Goal: Find contact information: Find contact information

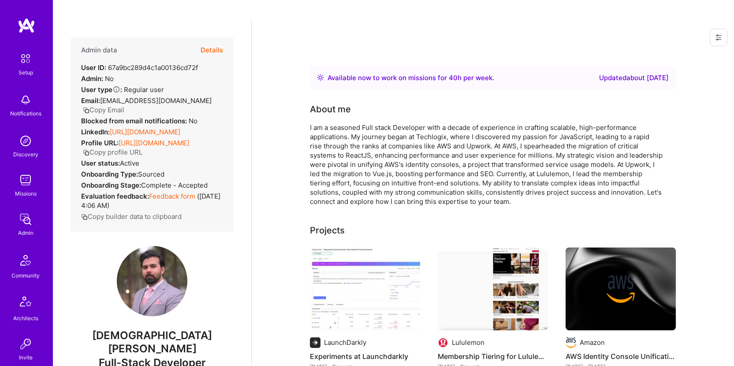
click at [104, 105] on button "Copy Email" at bounding box center [103, 109] width 41 height 9
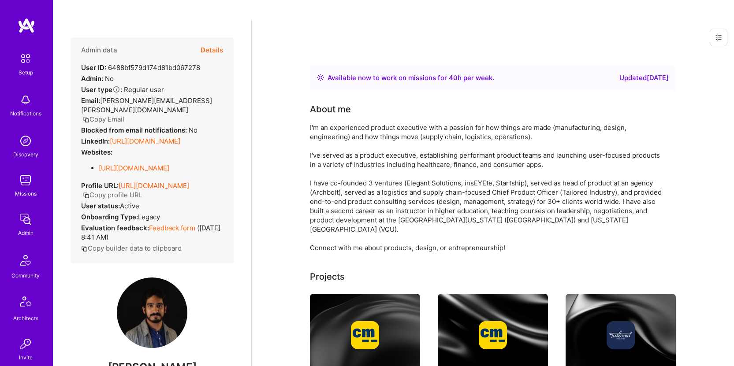
click at [109, 115] on button "Copy Email" at bounding box center [103, 119] width 41 height 9
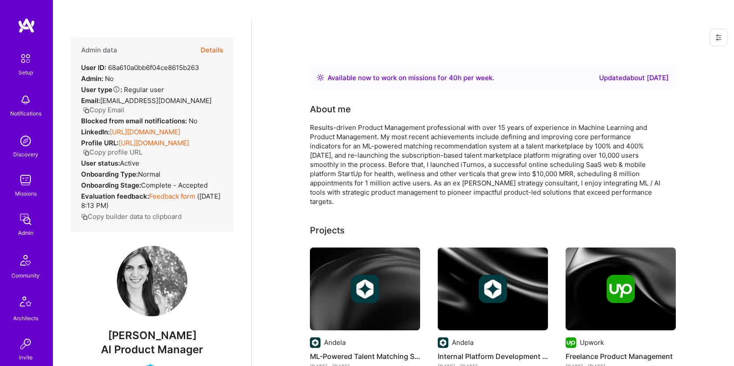
click at [116, 105] on button "Copy Email" at bounding box center [103, 109] width 41 height 9
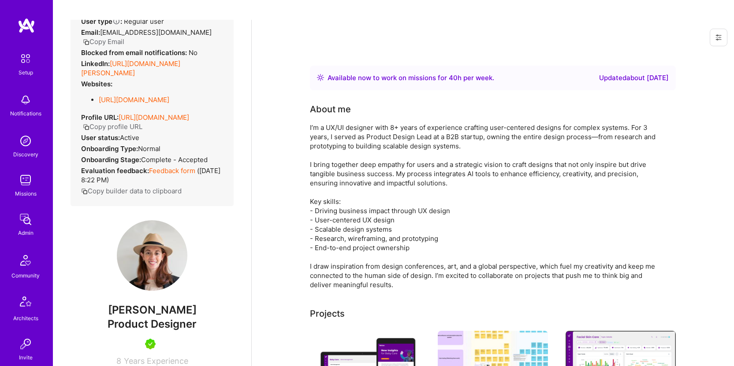
scroll to position [167, 0]
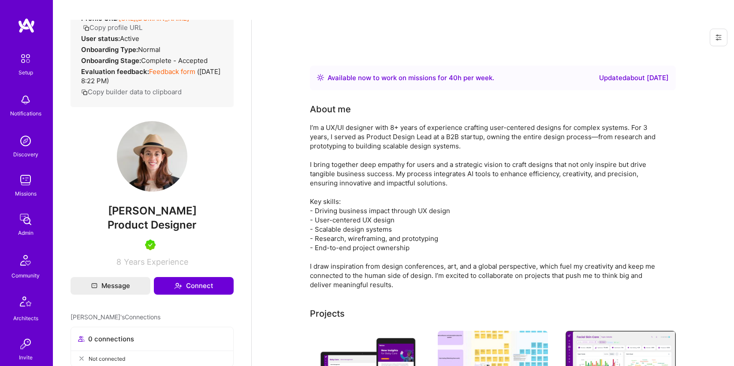
drag, startPoint x: 195, startPoint y: 198, endPoint x: 108, endPoint y: 202, distance: 87.8
click at [108, 204] on span "Dovrat Ostroff" at bounding box center [152, 210] width 163 height 13
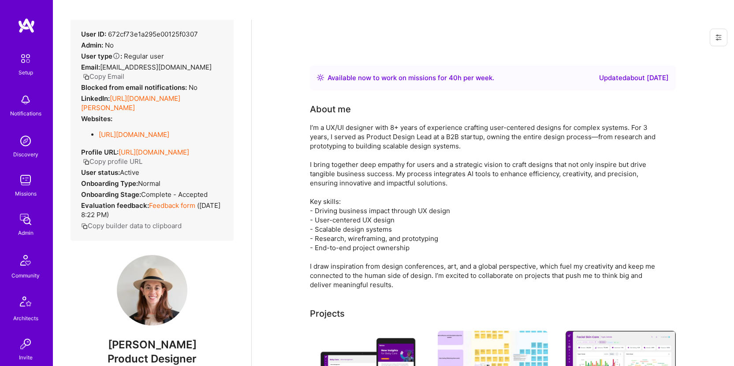
scroll to position [0, 0]
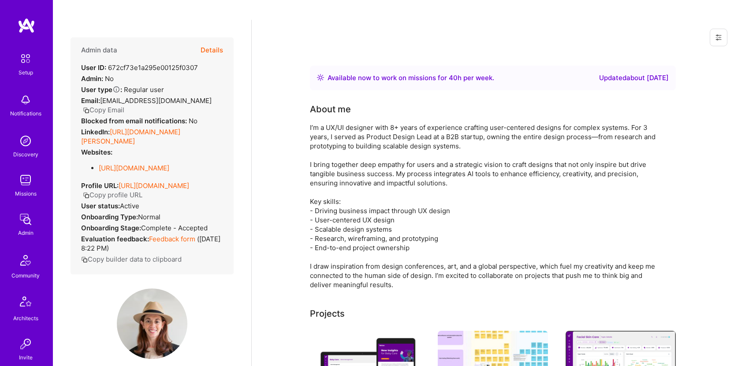
click at [119, 105] on button "Copy Email" at bounding box center [103, 109] width 41 height 9
click at [206, 37] on button "Details" at bounding box center [212, 50] width 22 height 26
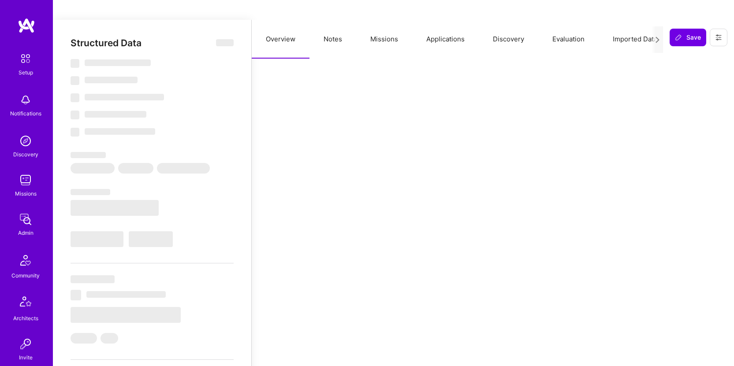
click at [468, 21] on button "Applications" at bounding box center [445, 39] width 67 height 39
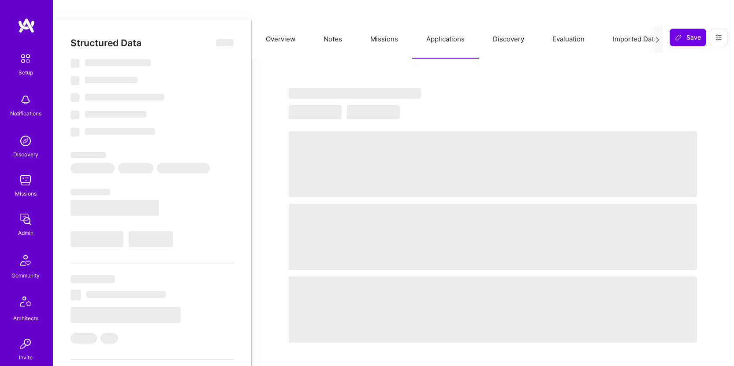
select select "Right Now"
select select "5"
select select "7"
select select "6"
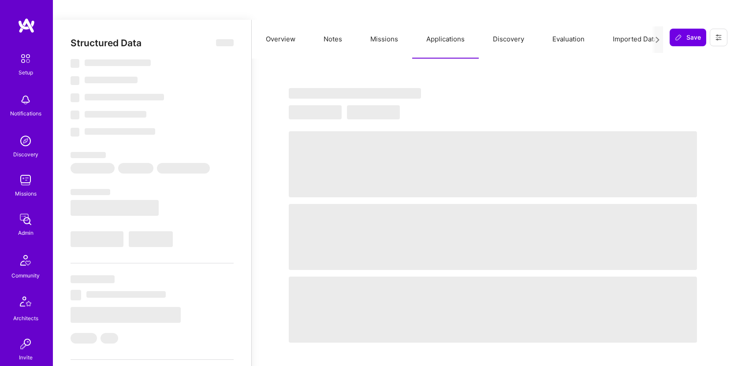
select select "US"
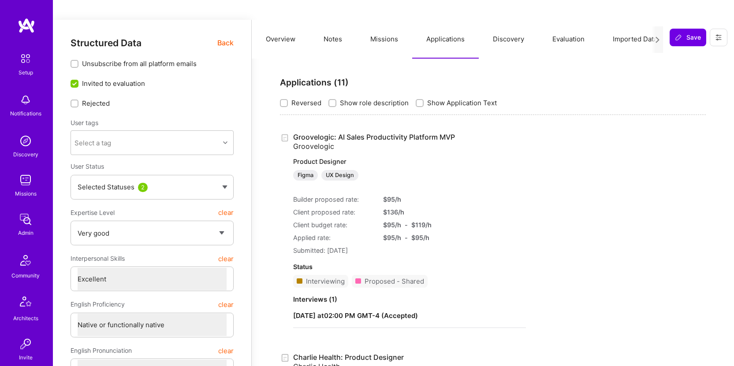
click at [418, 312] on strong "October 10, 2025 at 02:00 PM GMT-4 ( Accepted )" at bounding box center [355, 316] width 125 height 8
click at [331, 295] on strong "Interviews ( 1 )" at bounding box center [315, 299] width 44 height 8
click at [314, 312] on strong "October 10, 2025 at 02:00 PM GMT-4 ( Accepted )" at bounding box center [355, 316] width 125 height 8
click at [375, 312] on strong "October 10, 2025 at 02:00 PM GMT-4 ( Accepted )" at bounding box center [355, 316] width 125 height 8
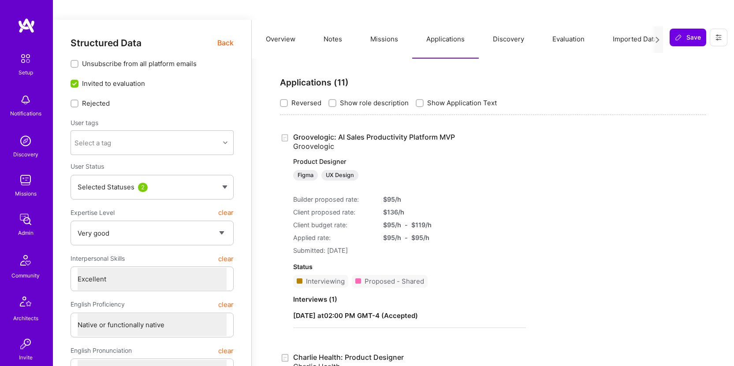
click at [388, 312] on strong "October 10, 2025 at 02:00 PM GMT-4 ( Accepted )" at bounding box center [355, 316] width 125 height 8
click at [401, 312] on strong "October 10, 2025 at 02:00 PM GMT-4 ( Accepted )" at bounding box center [355, 316] width 125 height 8
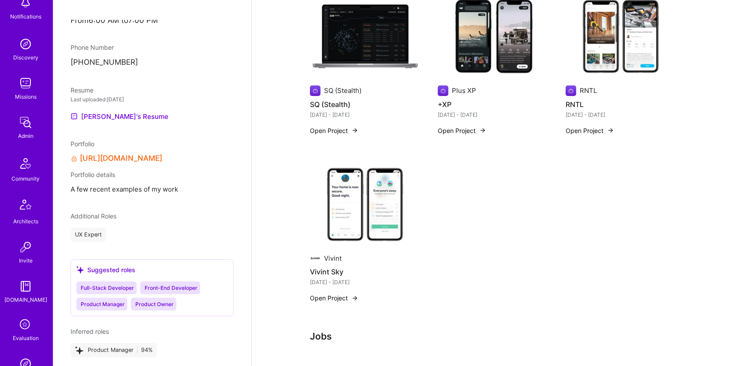
scroll to position [21, 0]
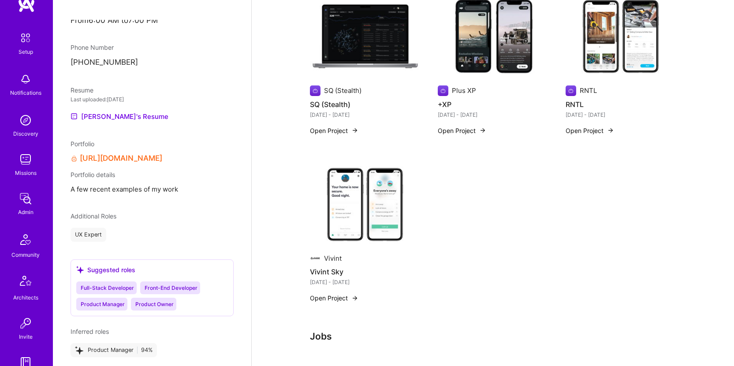
click at [20, 200] on img at bounding box center [26, 199] width 18 height 18
